Goal: Use online tool/utility: Utilize a website feature to perform a specific function

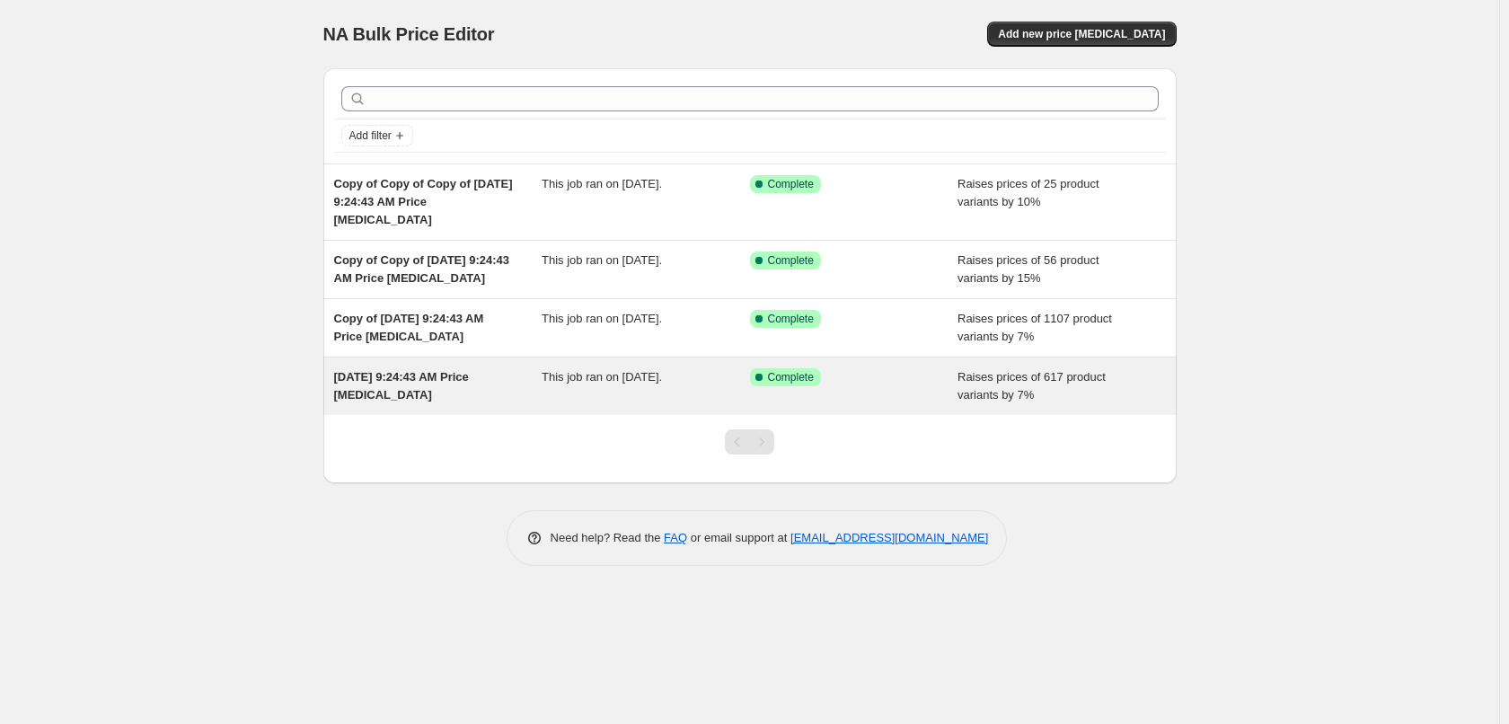
click at [612, 376] on span "This job ran on [DATE]." at bounding box center [602, 376] width 120 height 13
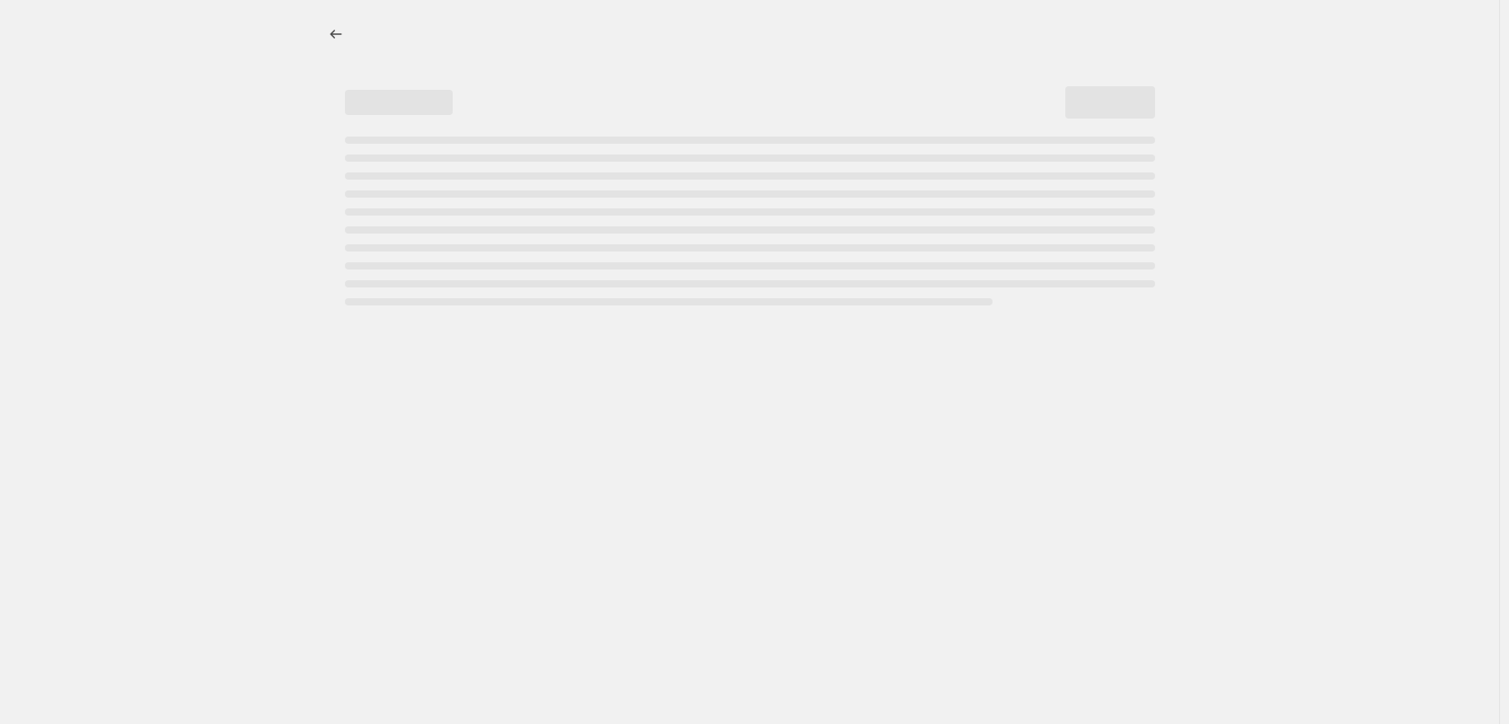
select select "percentage"
select select "collection"
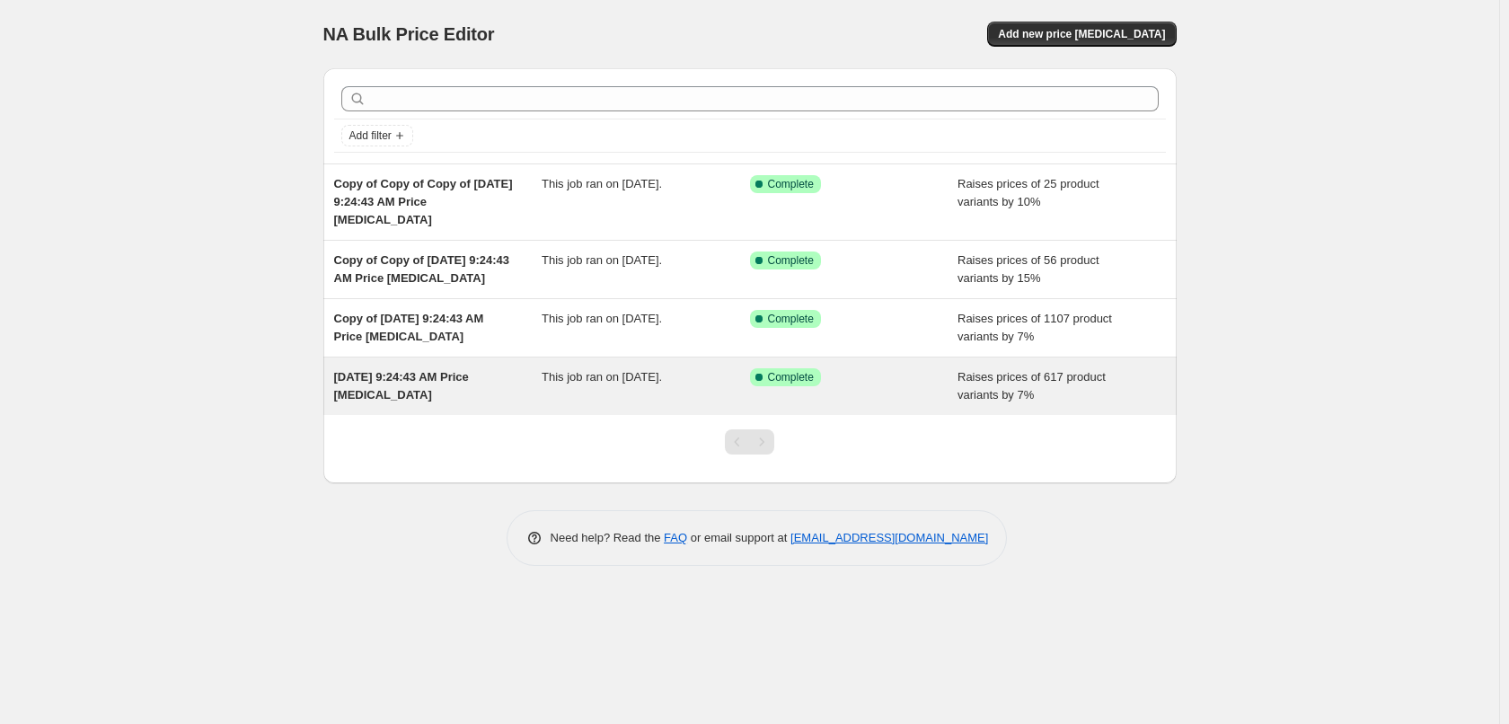
click at [773, 372] on span "Complete" at bounding box center [791, 377] width 46 height 14
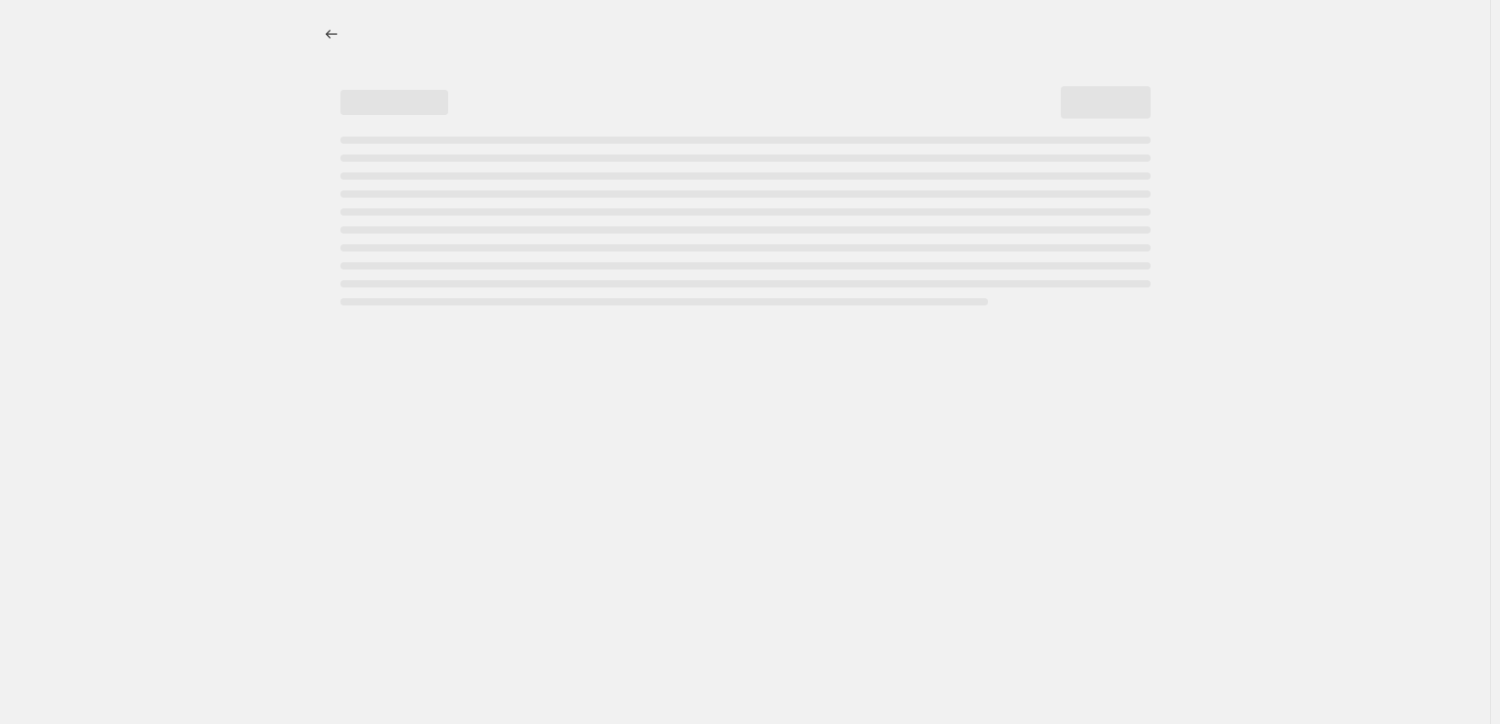
select select "percentage"
select select "collection"
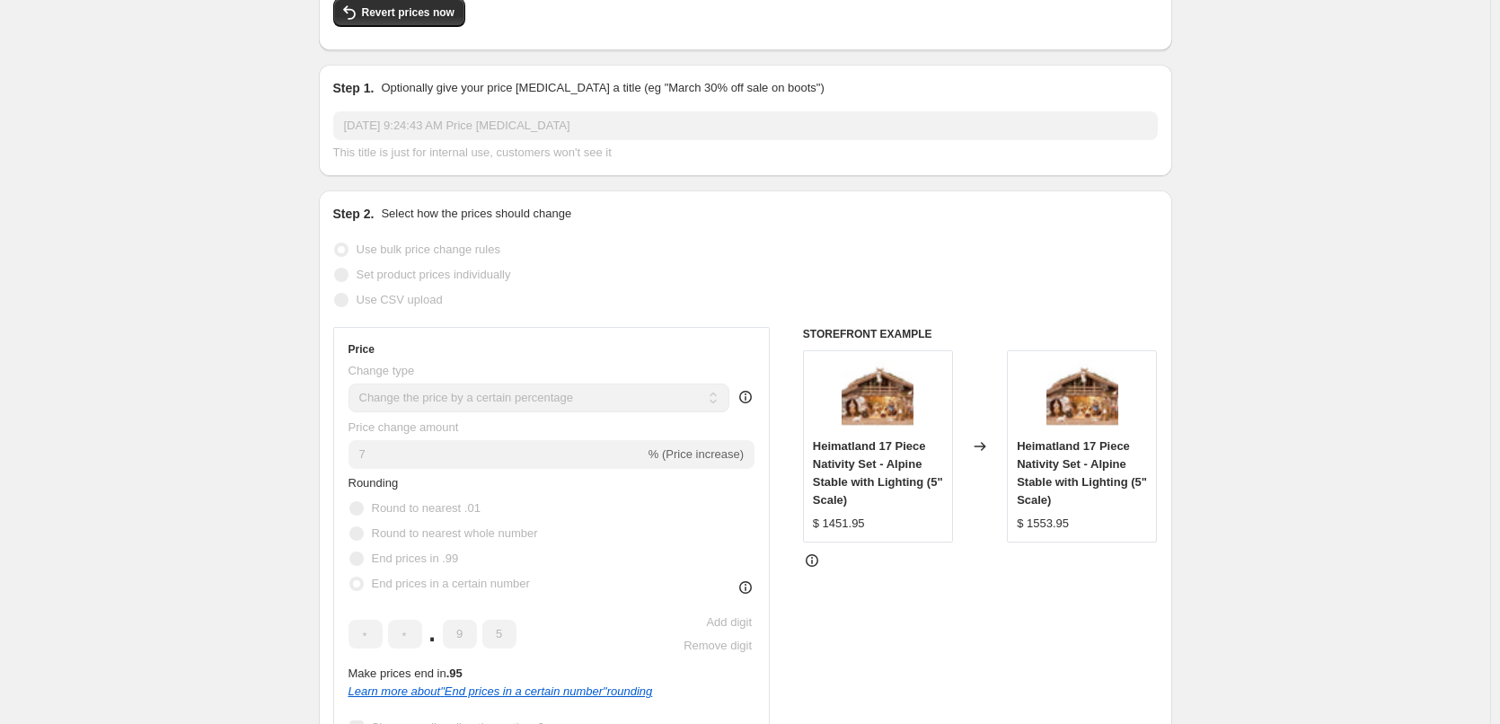
scroll to position [180, 0]
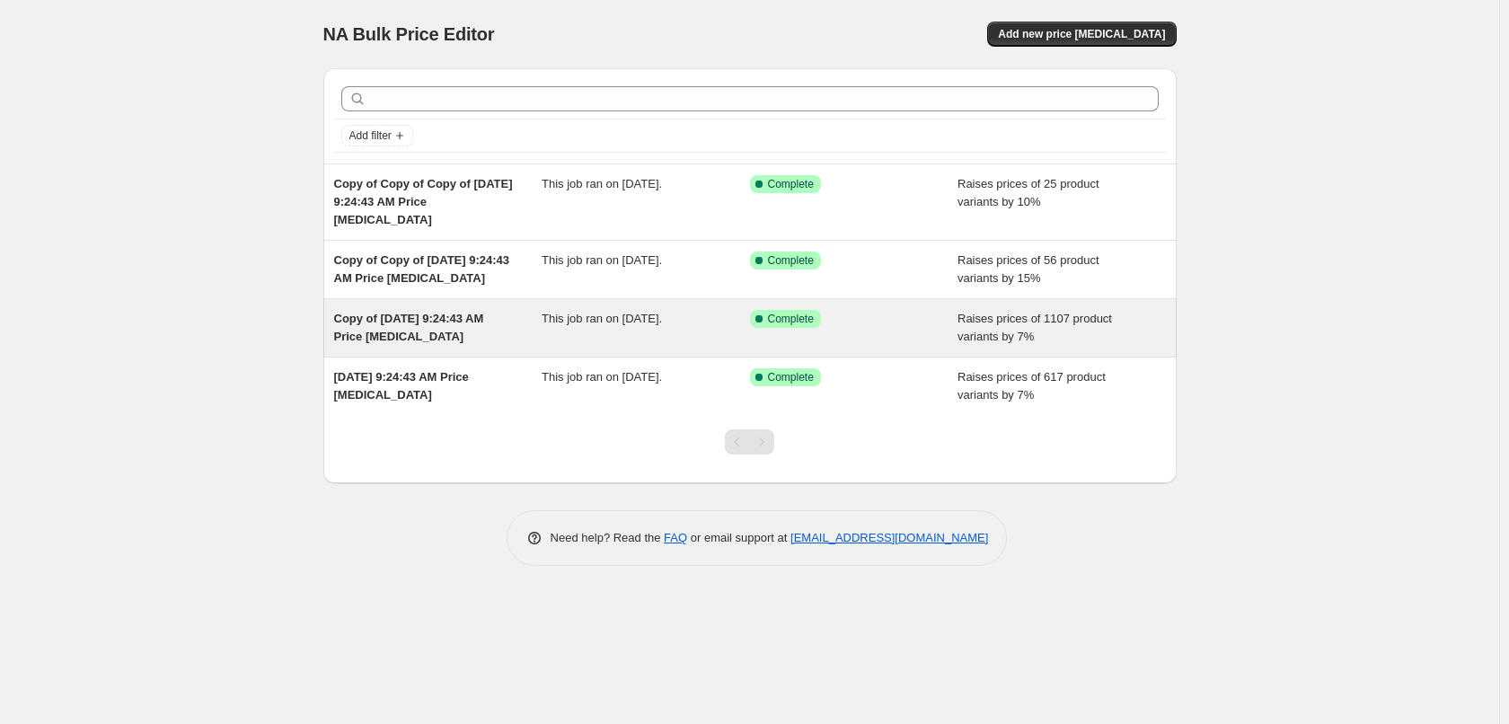
click at [528, 330] on div "Copy of [DATE] 9:24:43 AM Price [MEDICAL_DATA]" at bounding box center [438, 328] width 208 height 36
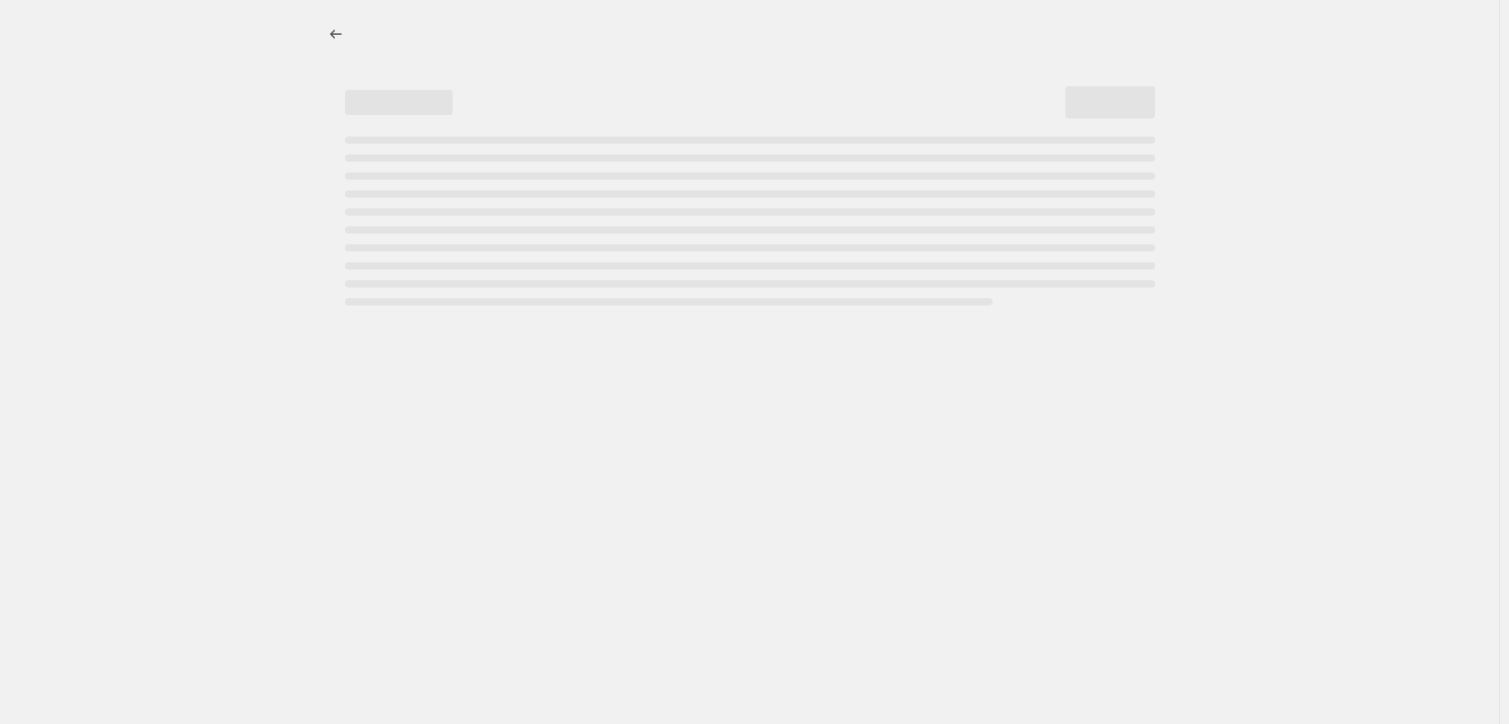
select select "percentage"
select select "collection"
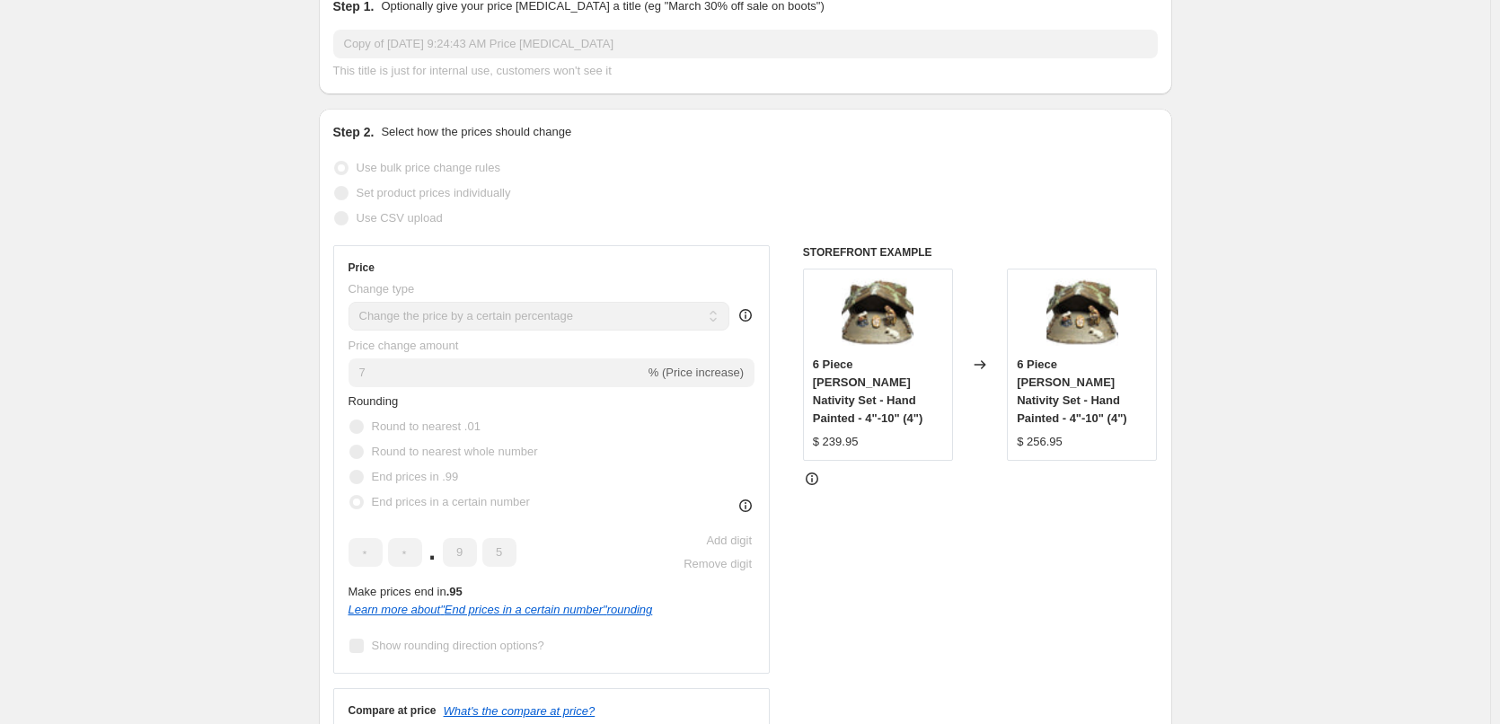
scroll to position [269, 0]
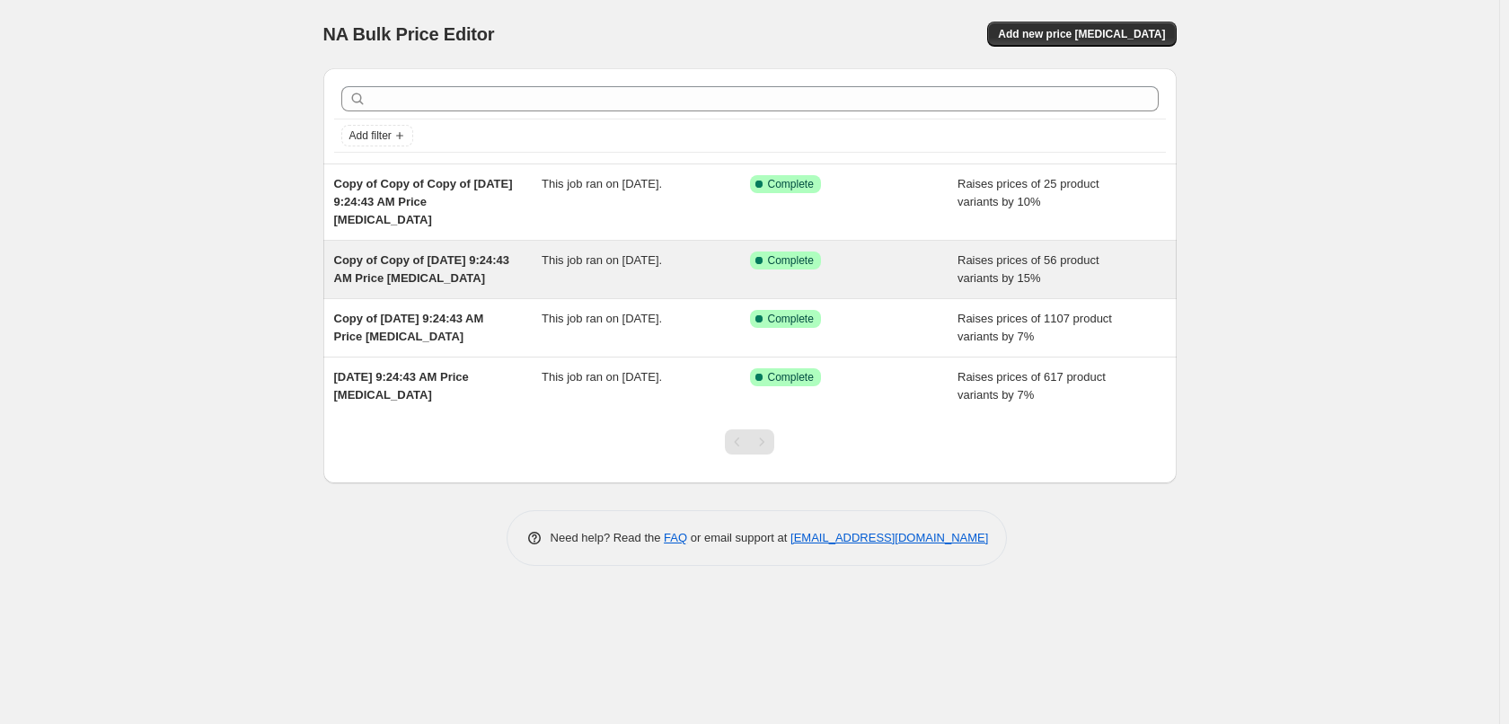
click at [606, 260] on span "This job ran on [DATE]." at bounding box center [602, 259] width 120 height 13
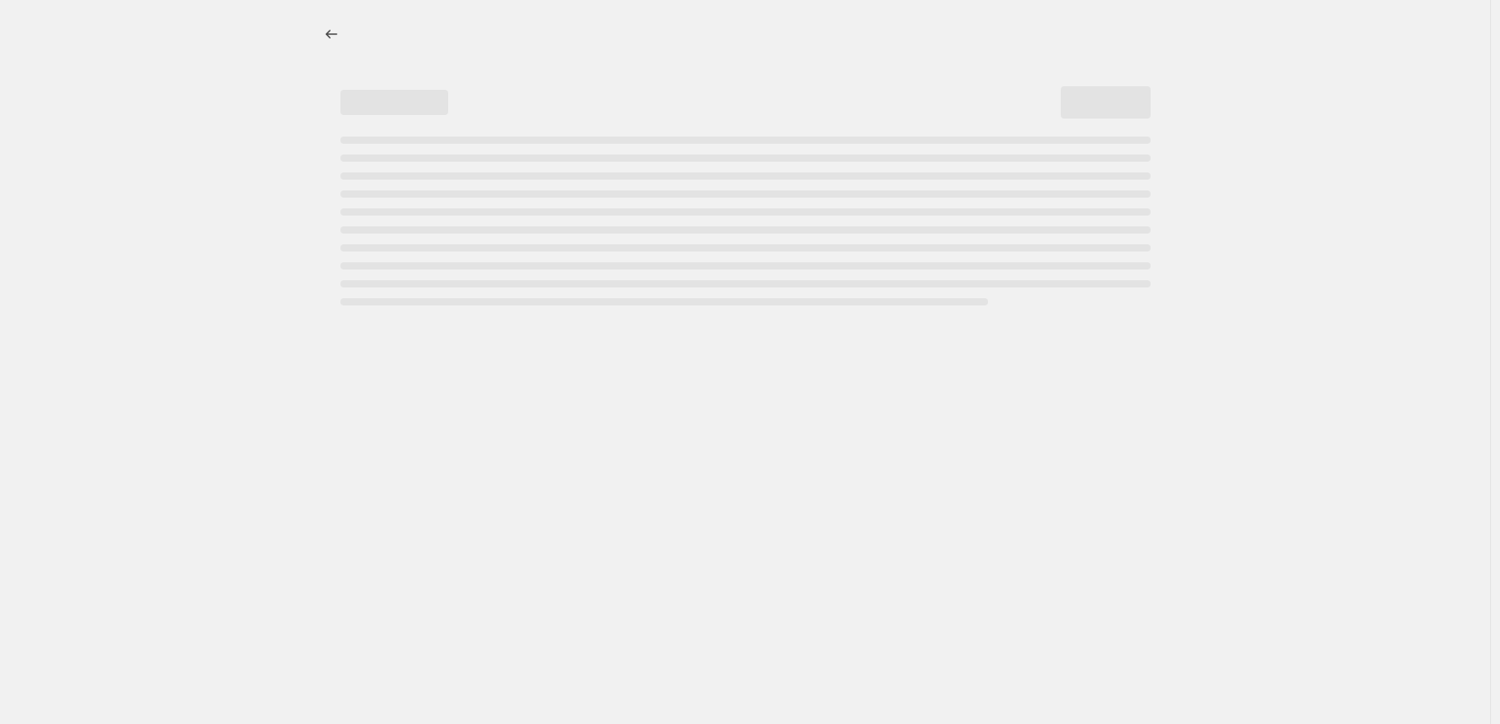
select select "percentage"
select select "collection"
select select "title"
select select "contains"
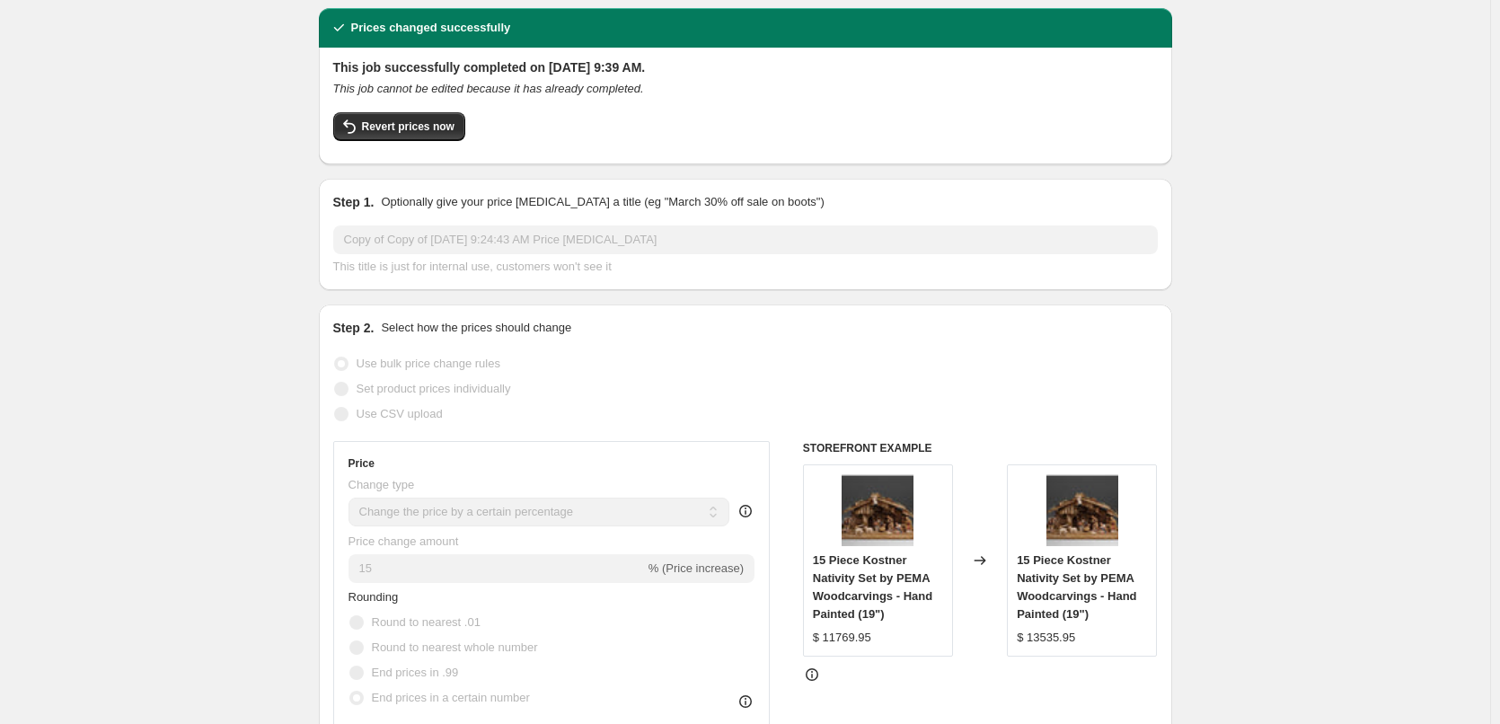
scroll to position [90, 0]
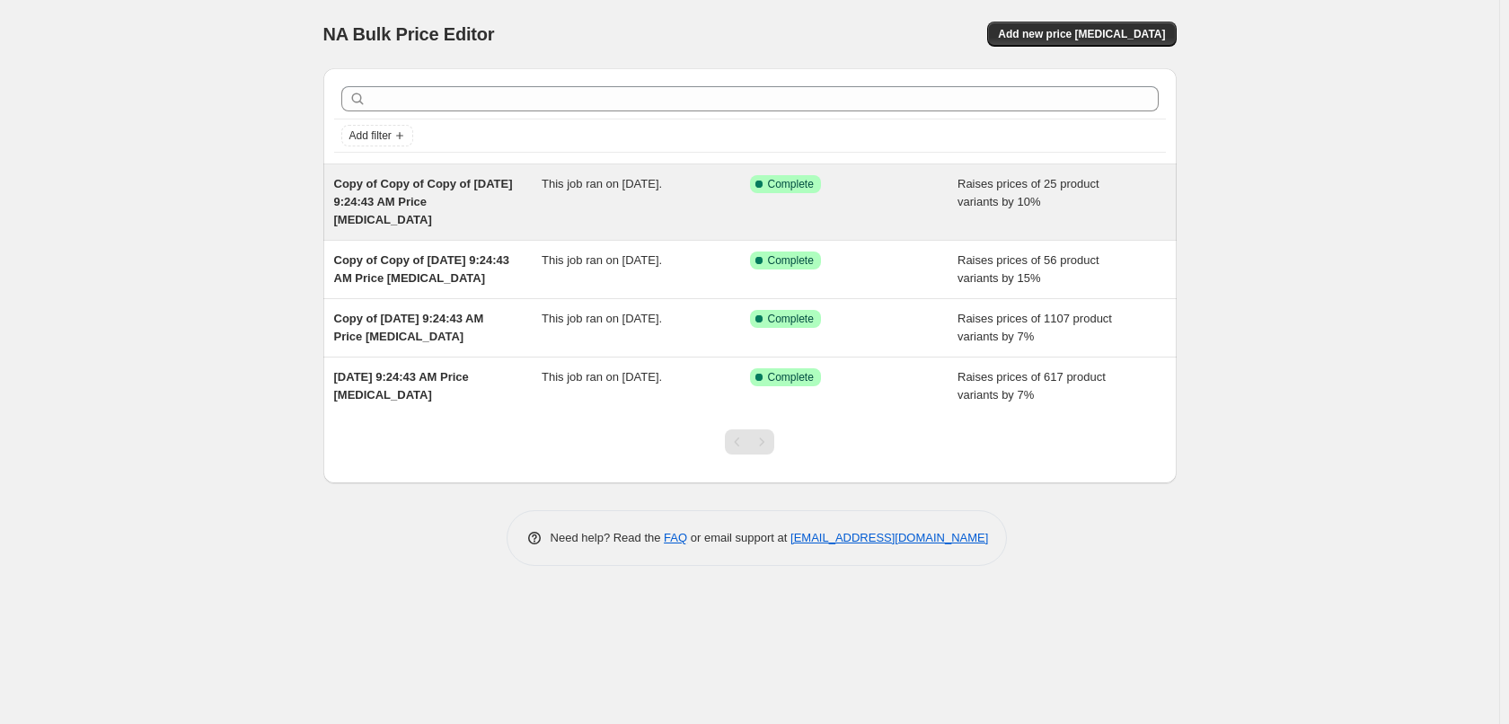
click at [994, 202] on span "Raises prices of 25 product variants by 10%" at bounding box center [1028, 192] width 142 height 31
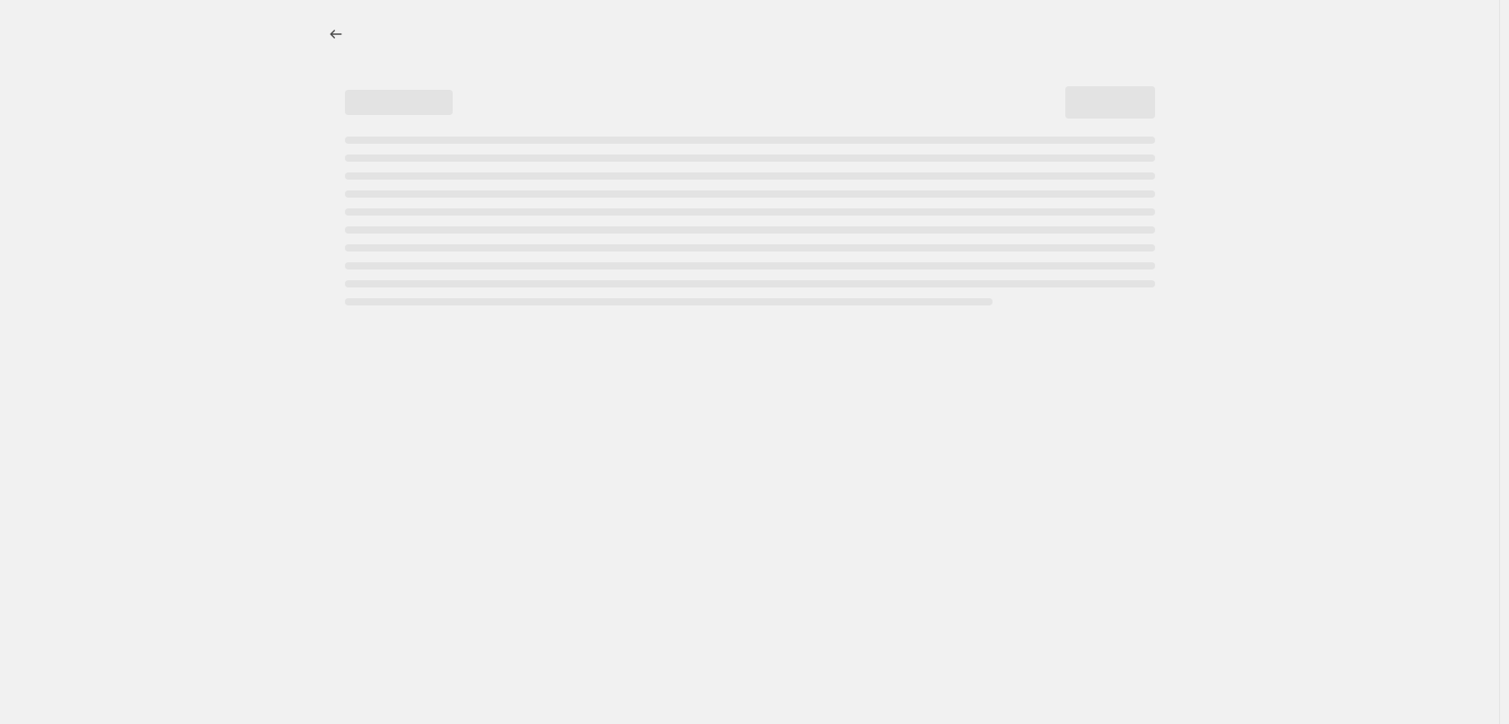
select select "percentage"
select select "collection"
select select "title"
select select "contains"
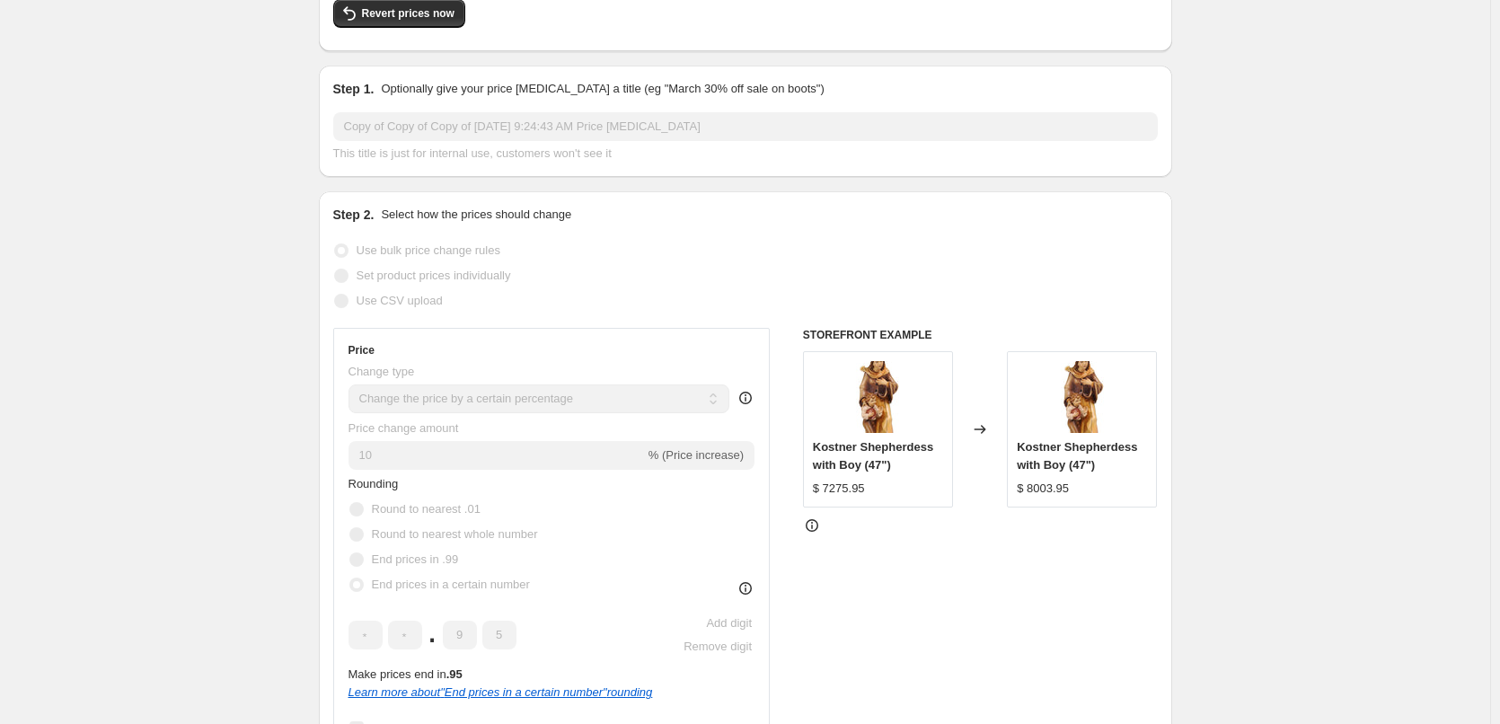
scroll to position [180, 0]
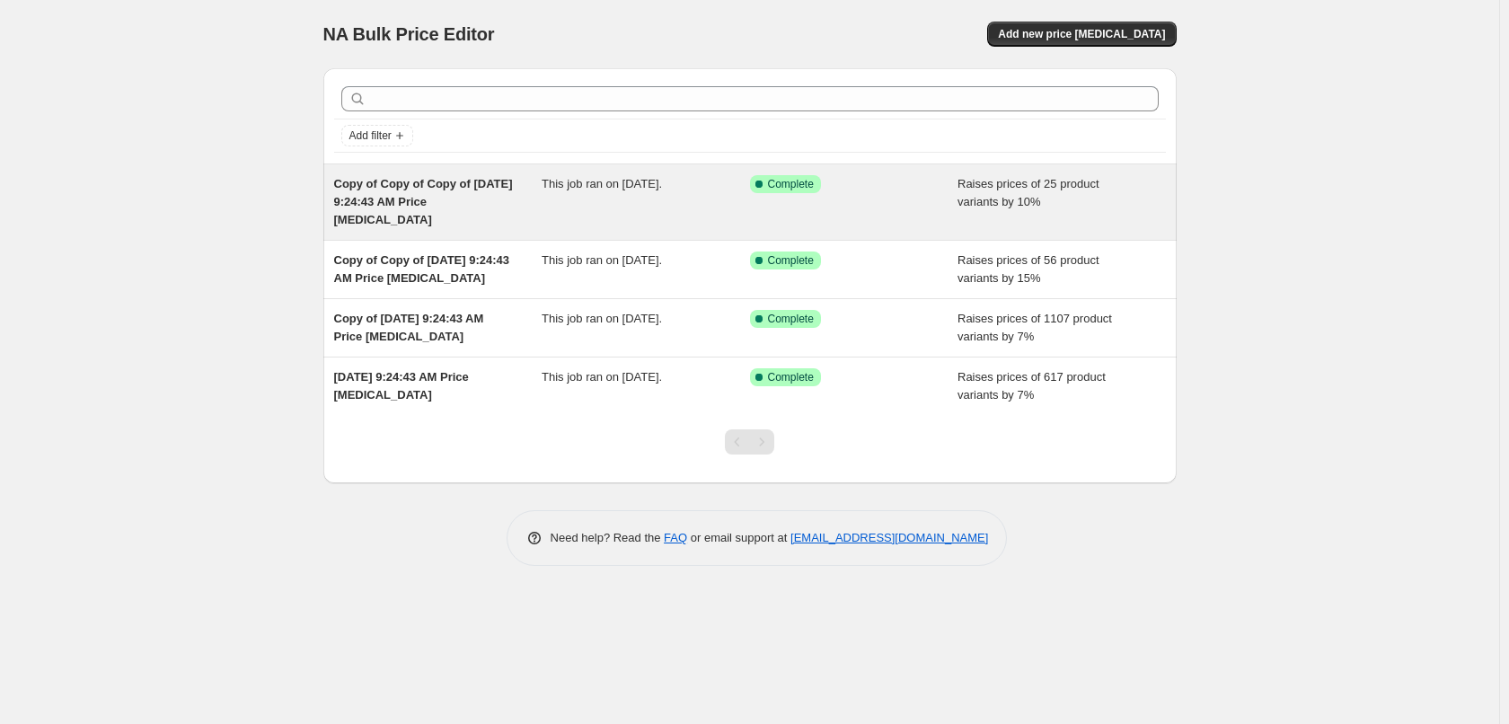
click at [1092, 207] on div "Raises prices of 25 product variants by 10%" at bounding box center [1061, 202] width 208 height 54
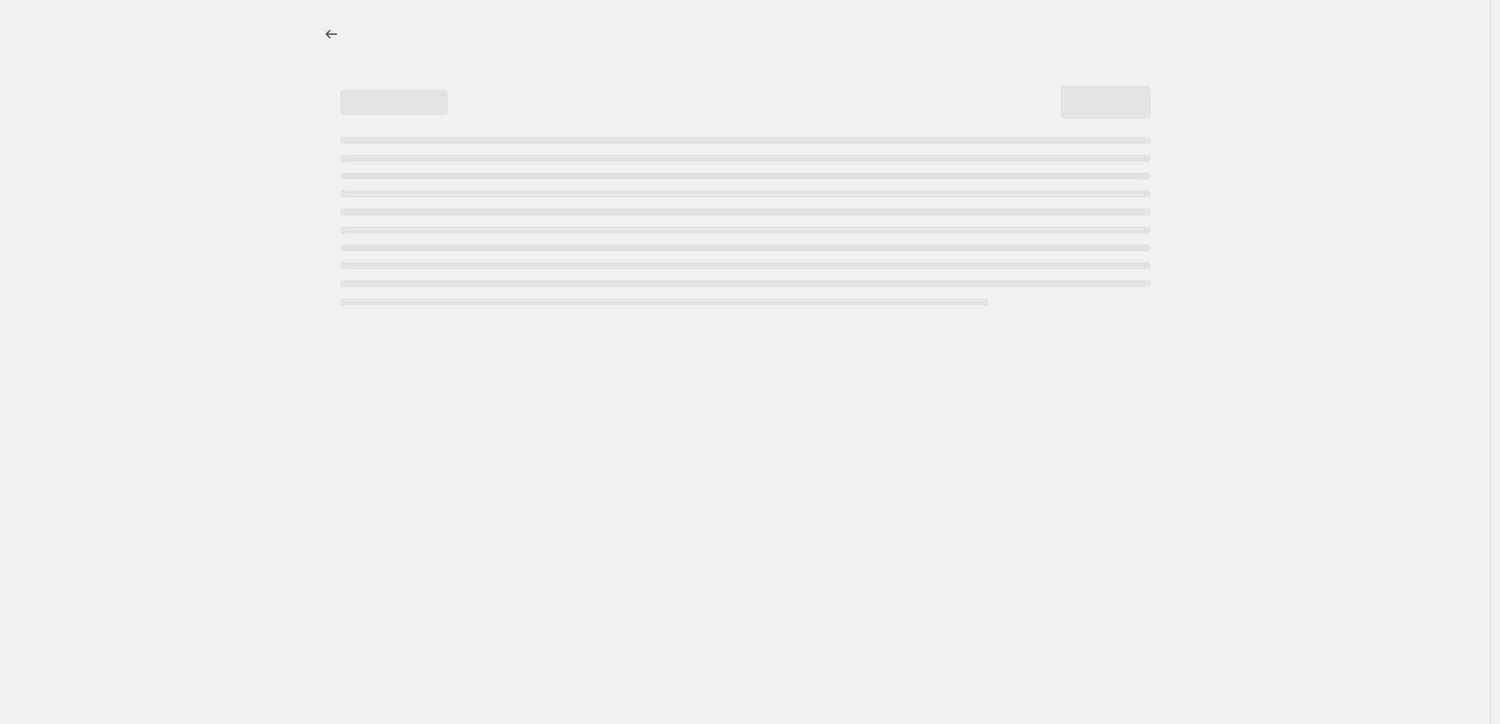
select select "percentage"
select select "collection"
select select "title"
select select "contains"
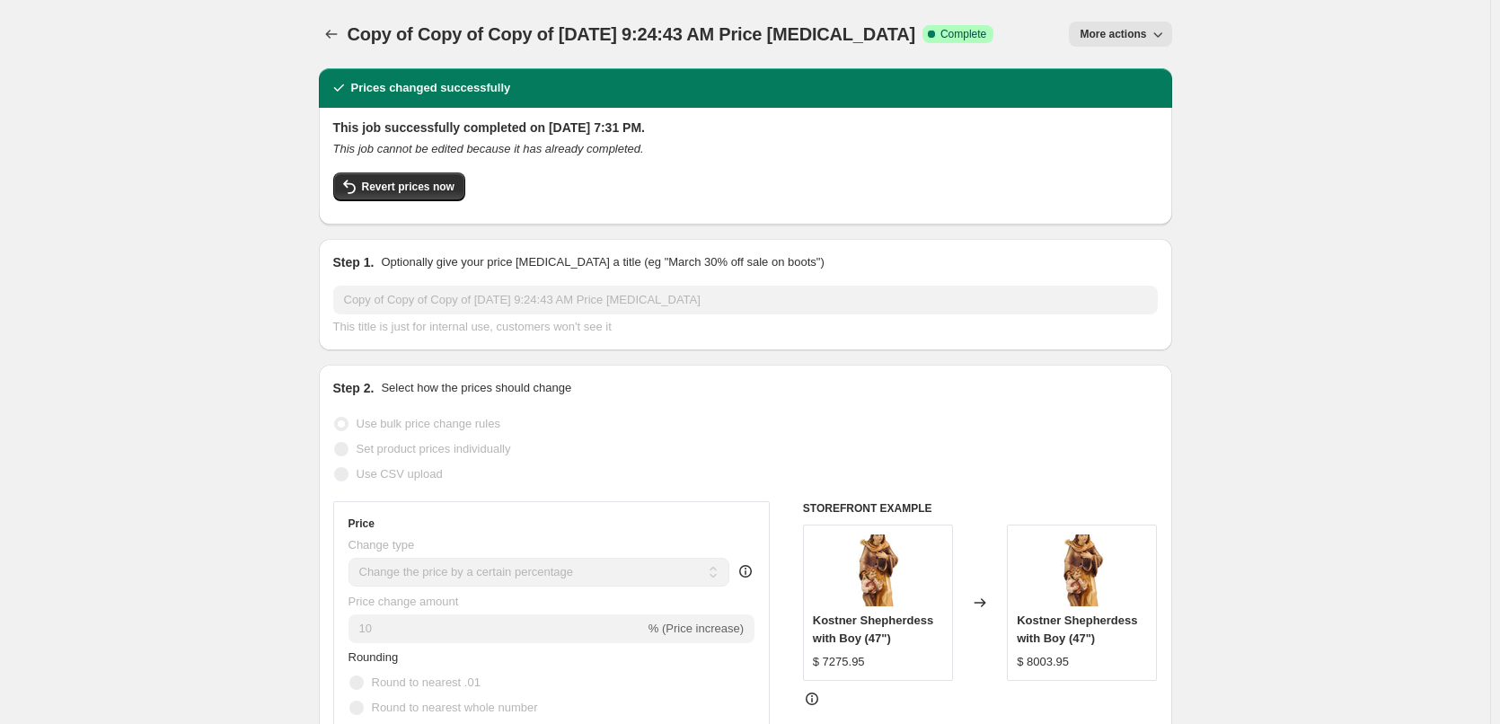
scroll to position [90, 0]
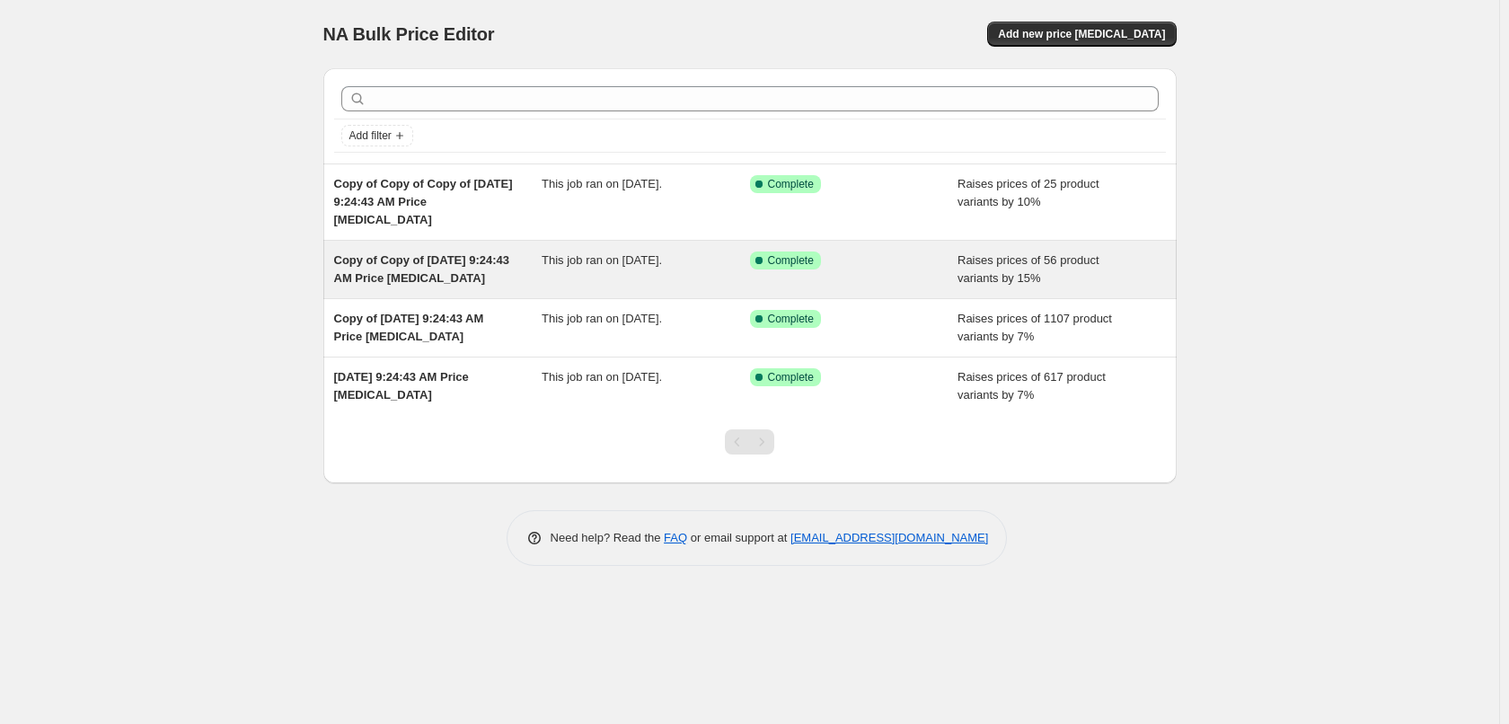
click at [1079, 266] on span "Raises prices of 56 product variants by 15%" at bounding box center [1028, 268] width 142 height 31
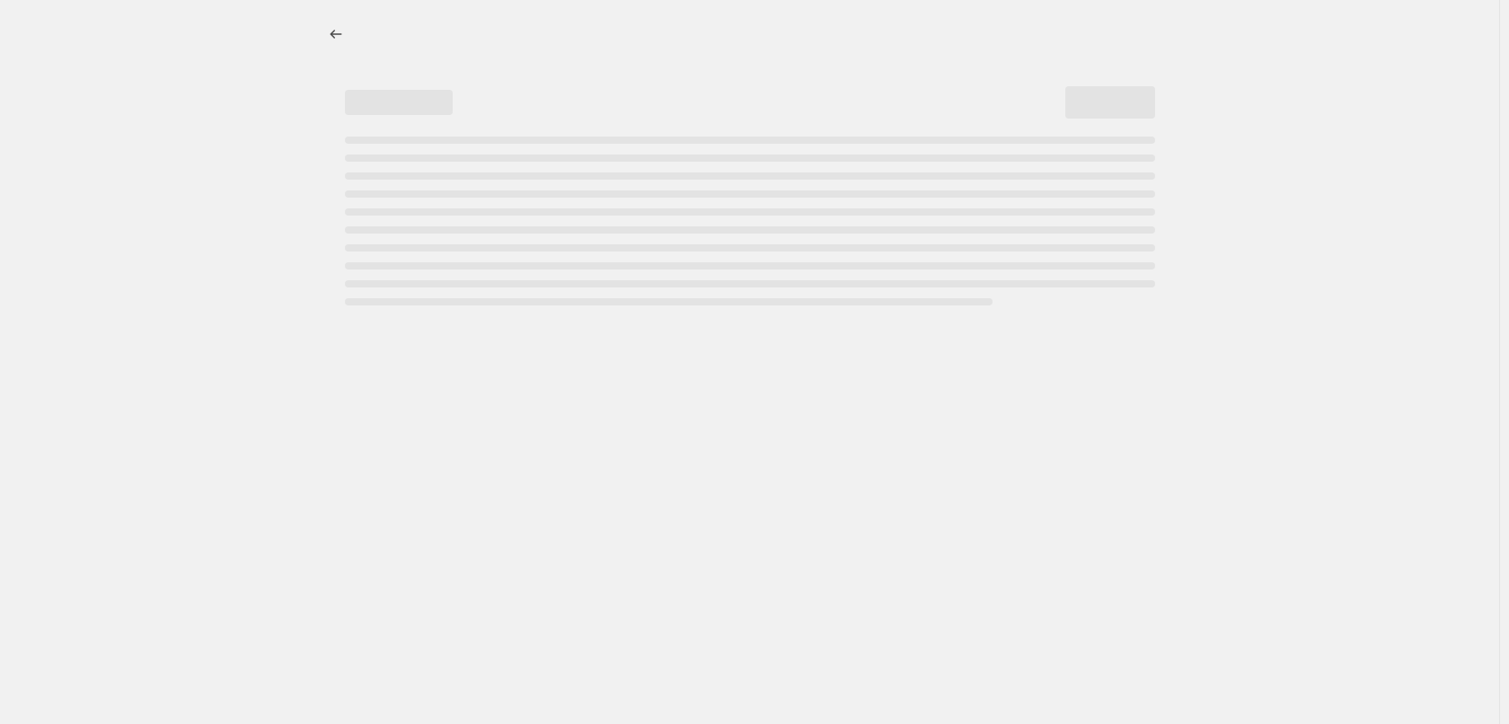
select select "percentage"
select select "collection"
select select "title"
select select "contains"
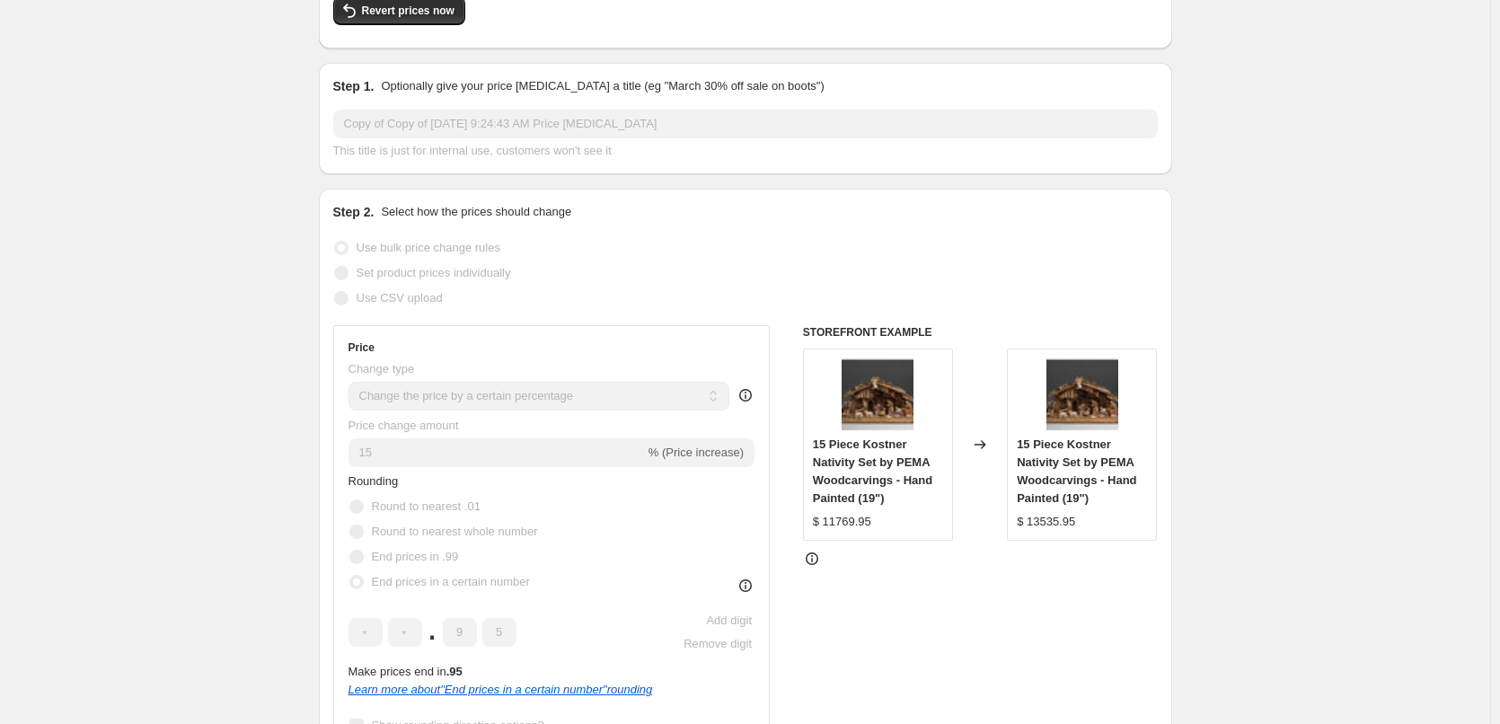
scroll to position [180, 0]
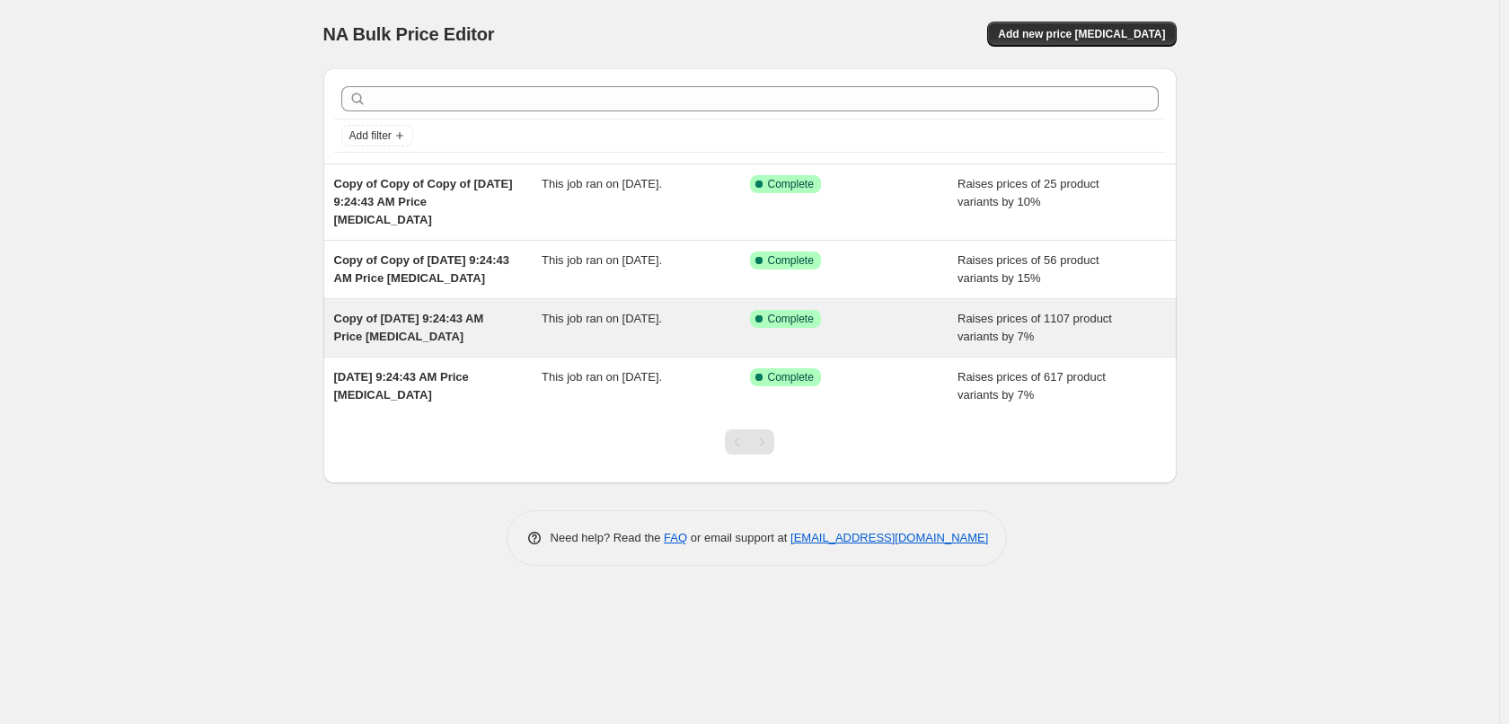
click at [1052, 330] on div "Raises prices of 1107 product variants by 7%" at bounding box center [1061, 328] width 208 height 36
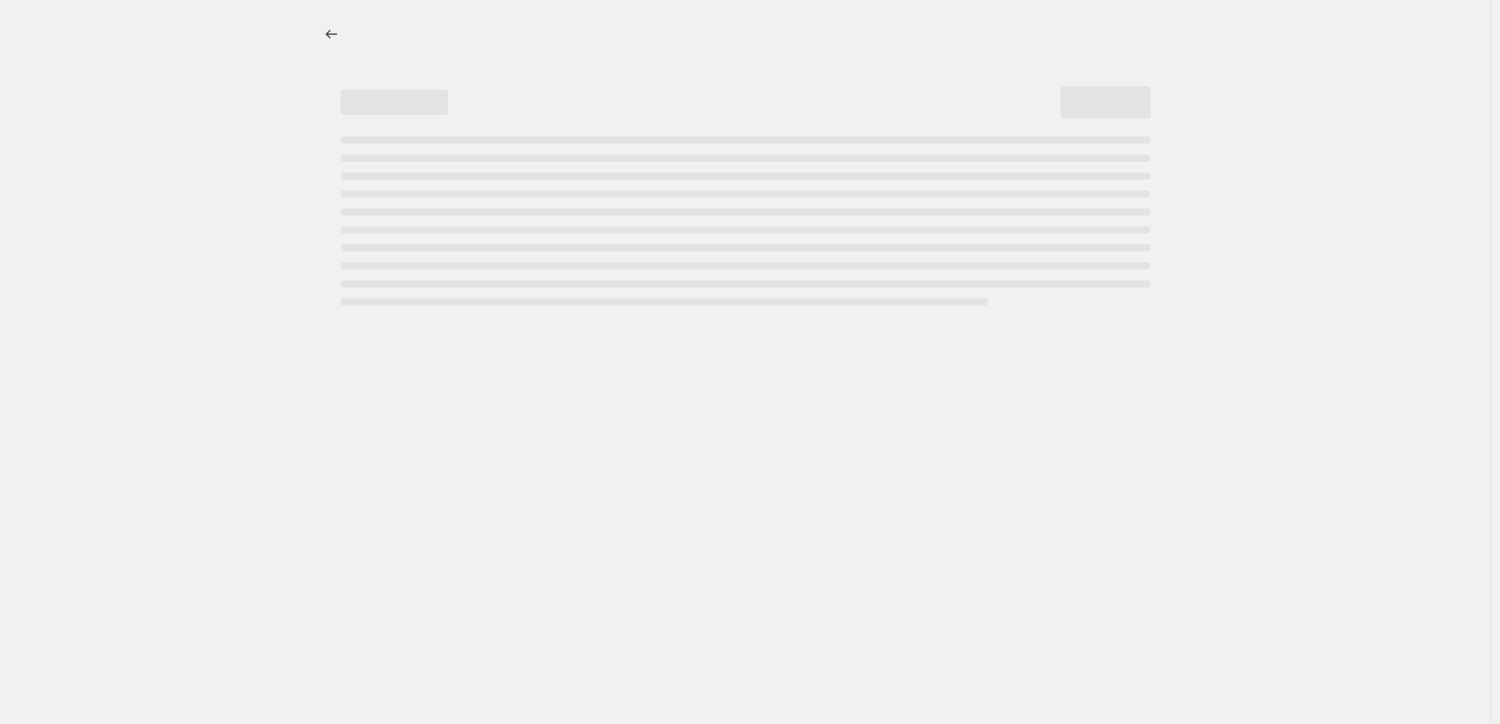
select select "percentage"
select select "collection"
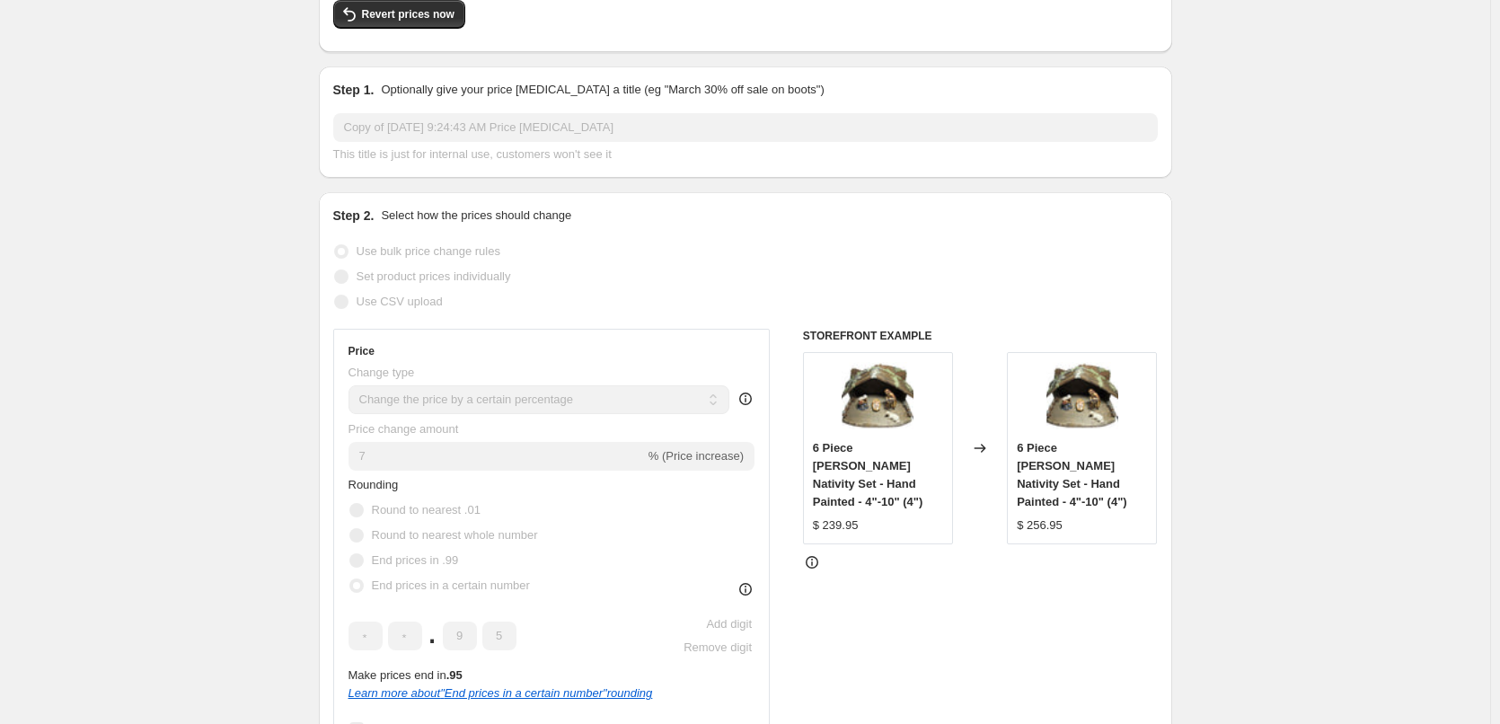
scroll to position [180, 0]
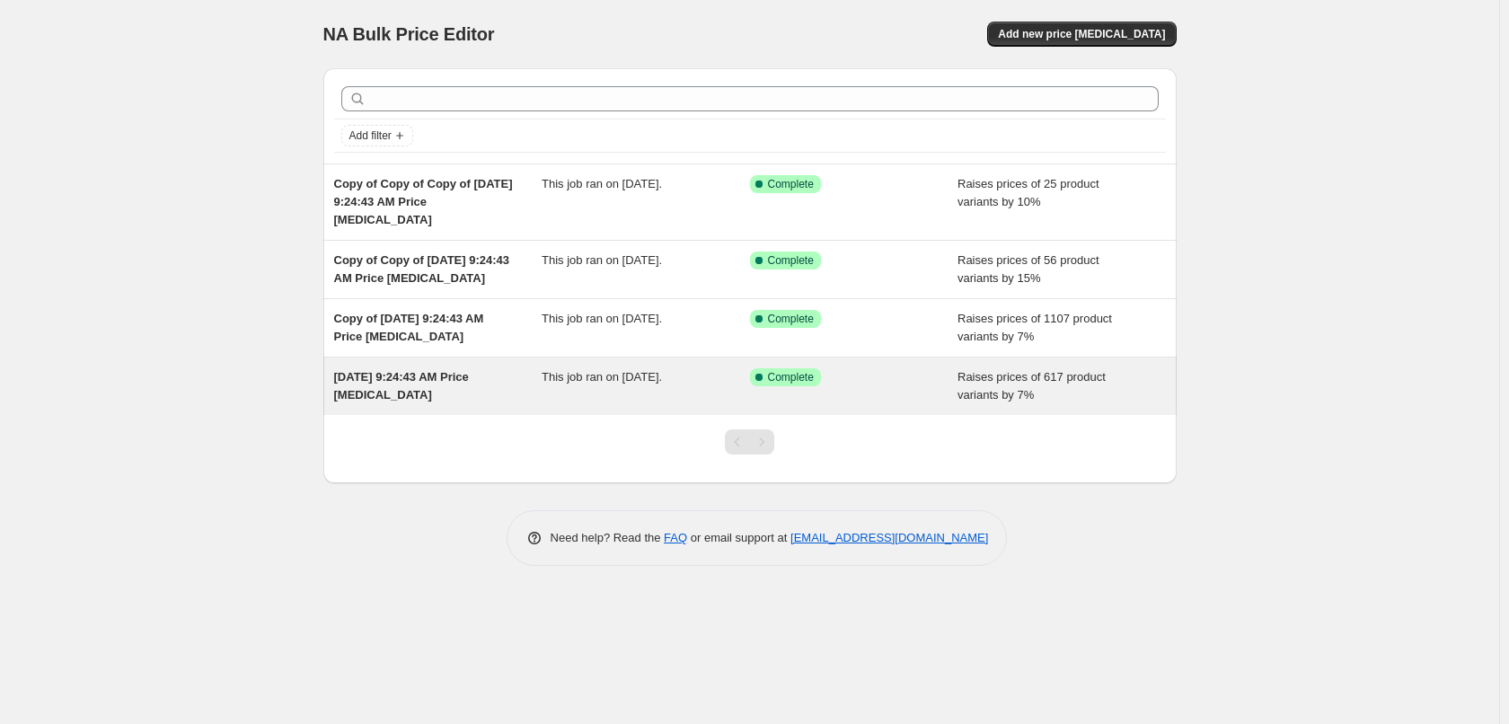
click at [1049, 372] on span "Raises prices of 617 product variants by 7%" at bounding box center [1031, 385] width 148 height 31
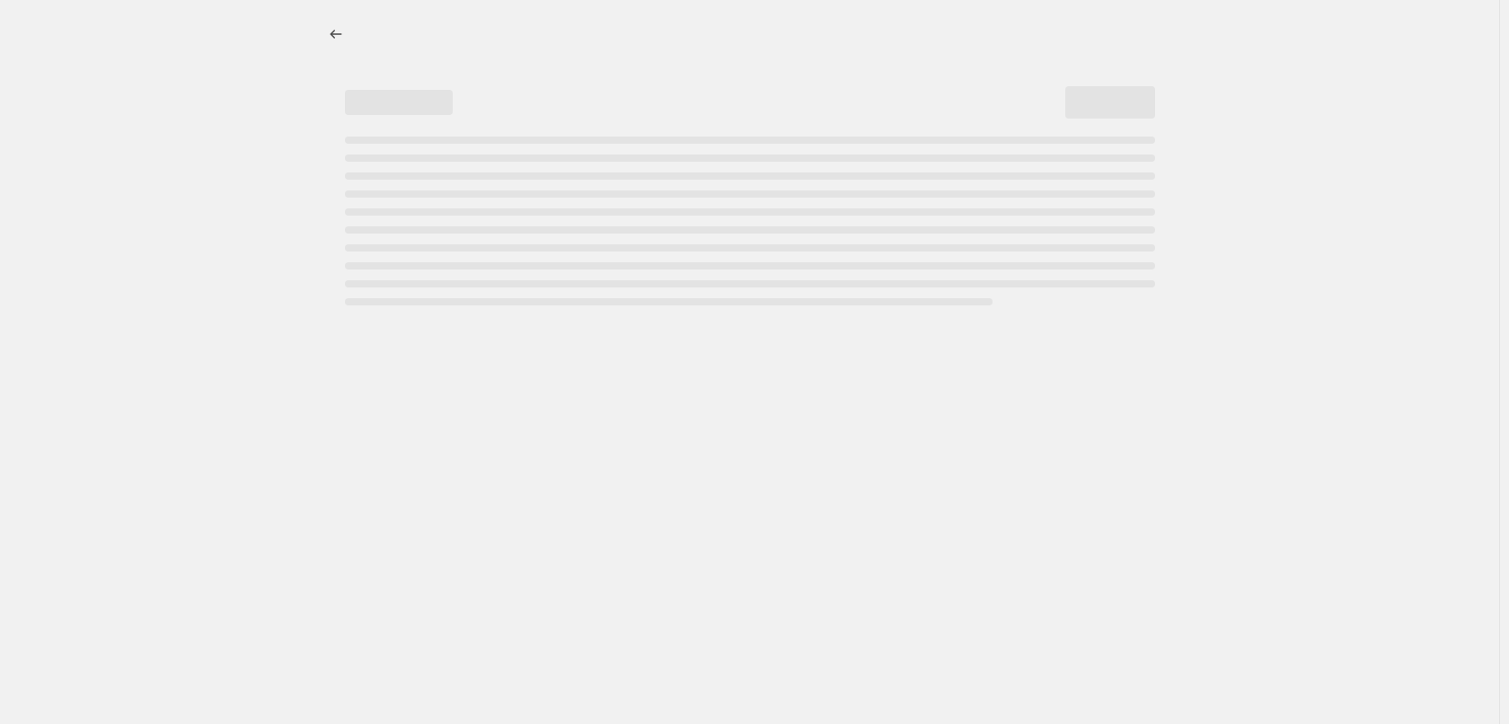
select select "percentage"
select select "collection"
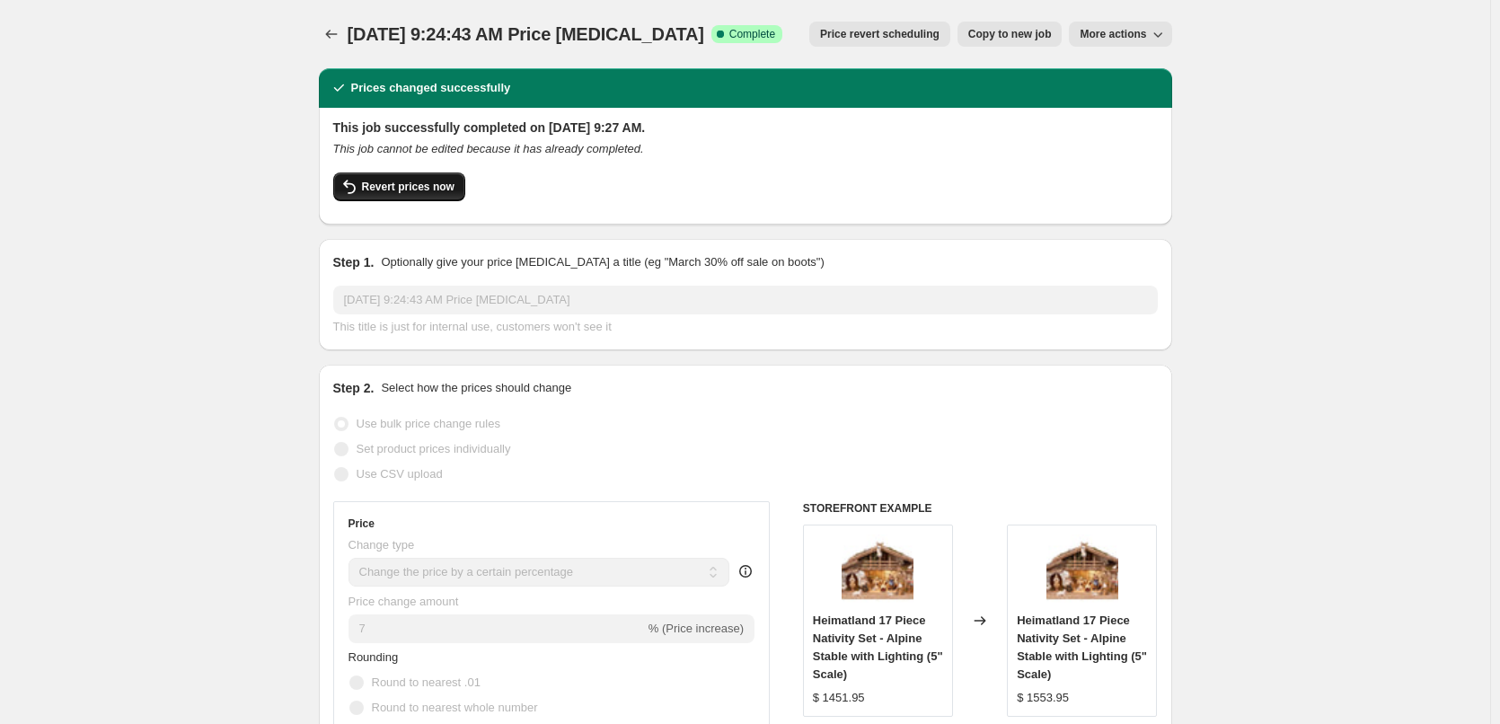
click at [408, 179] on button "Revert prices now" at bounding box center [399, 186] width 132 height 29
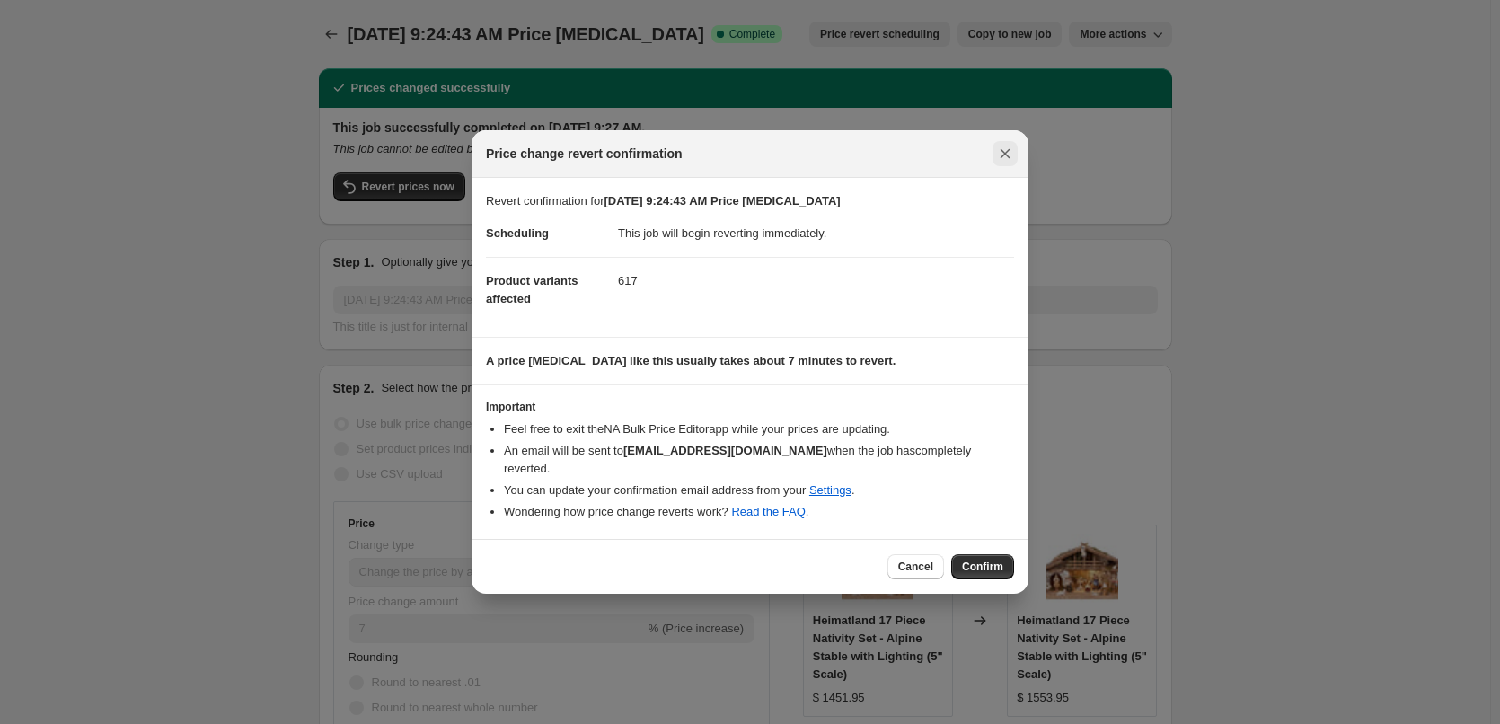
click at [1004, 159] on icon "Close" at bounding box center [1005, 154] width 10 height 10
